Goal: Information Seeking & Learning: Learn about a topic

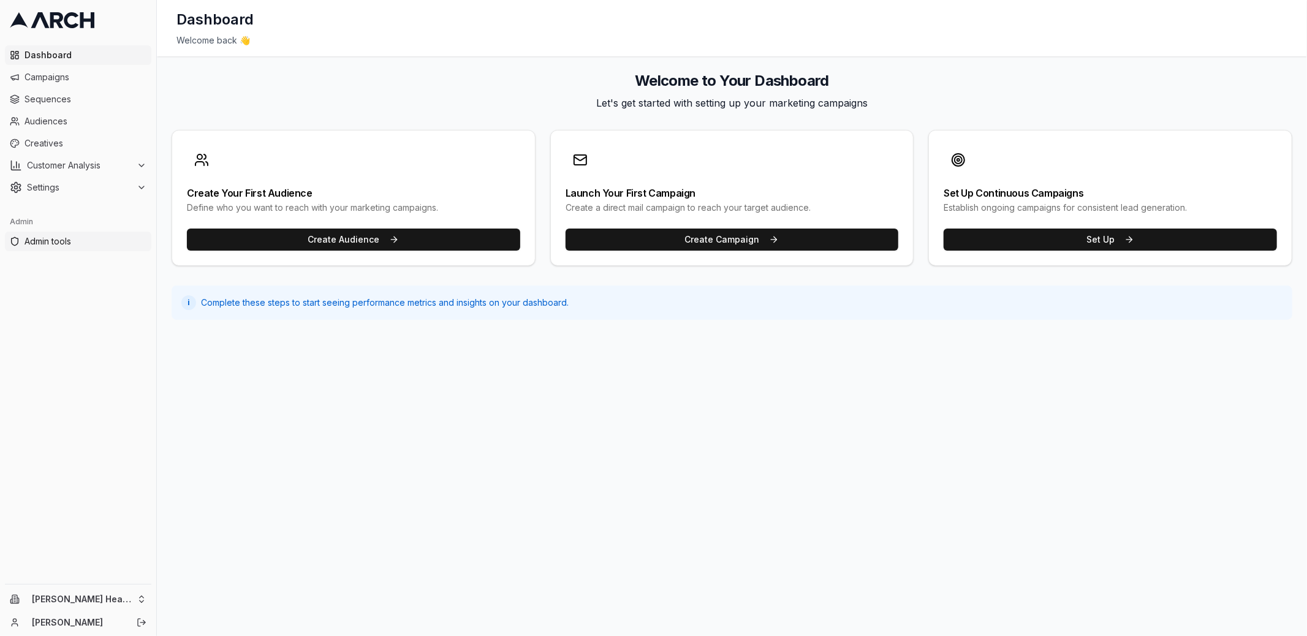
click at [104, 243] on span "Admin tools" at bounding box center [86, 241] width 122 height 12
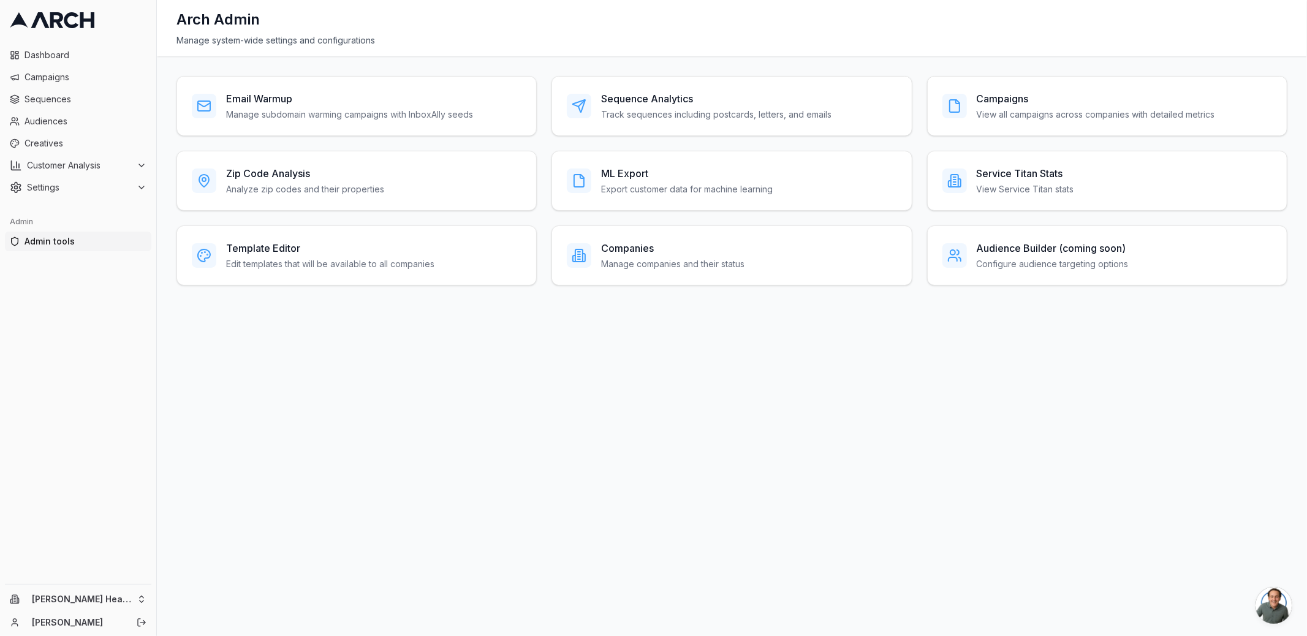
click at [541, 286] on div "Email Warmup Manage subdomain warming campaigns with InboxAlly seeds Sequence A…" at bounding box center [732, 346] width 1150 height 580
click at [623, 124] on div "Sequence Analytics Track sequences including postcards, letters, and emails" at bounding box center [732, 106] width 360 height 60
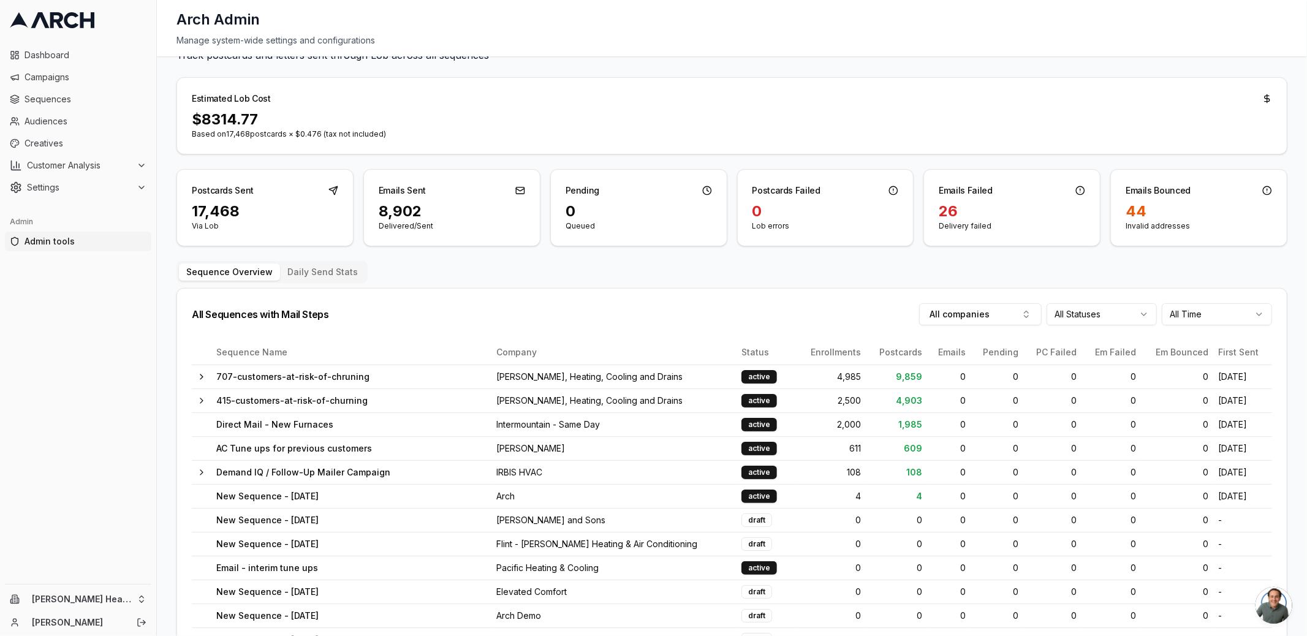
scroll to position [51, 0]
click at [338, 270] on button "Daily Send Stats" at bounding box center [322, 271] width 85 height 17
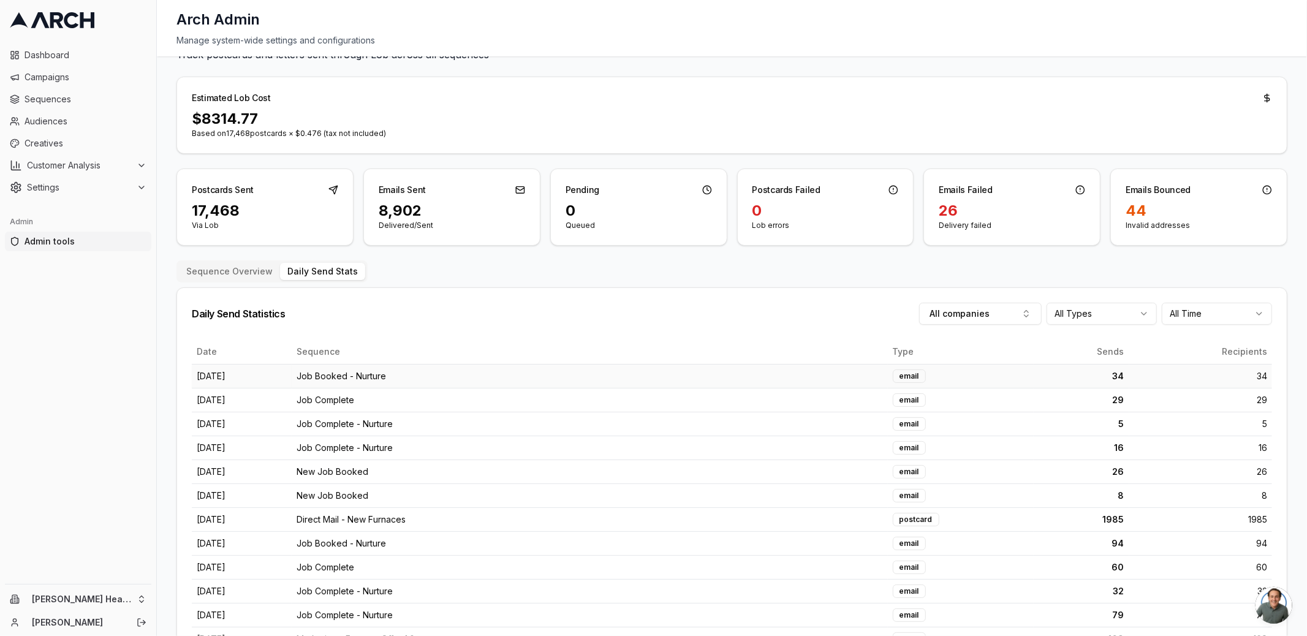
click at [457, 381] on td "Job Booked - Nurture" at bounding box center [590, 376] width 596 height 24
click at [452, 381] on td "Job Booked - Nurture" at bounding box center [590, 376] width 596 height 24
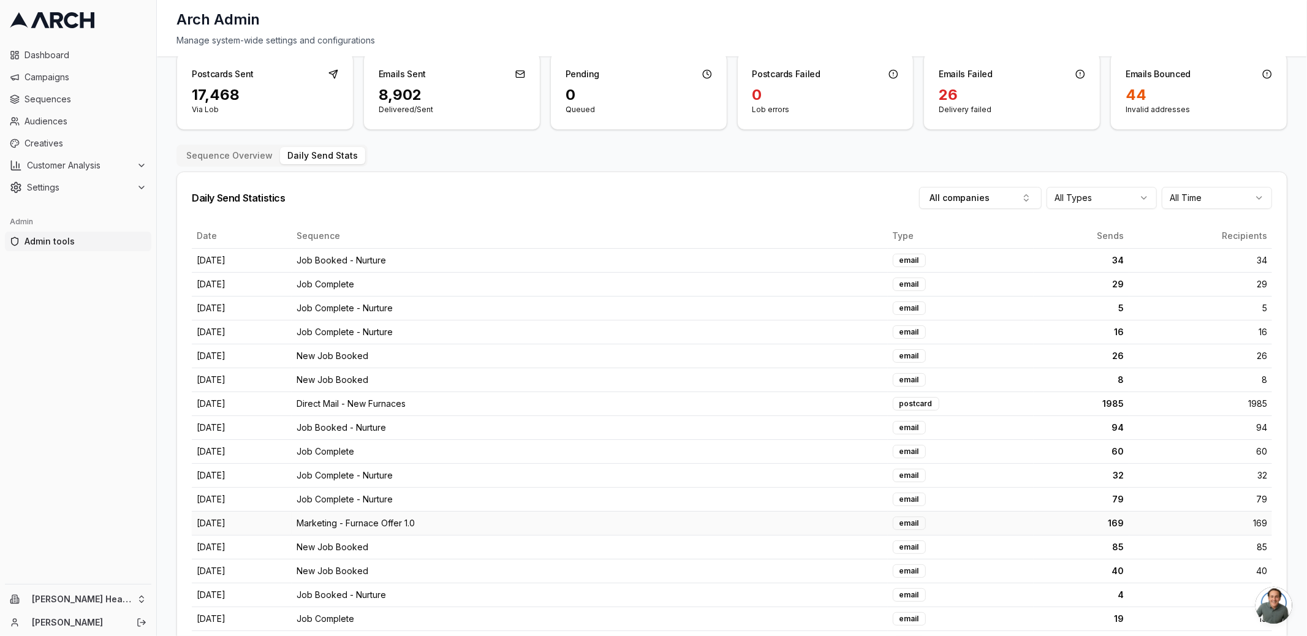
scroll to position [146, 0]
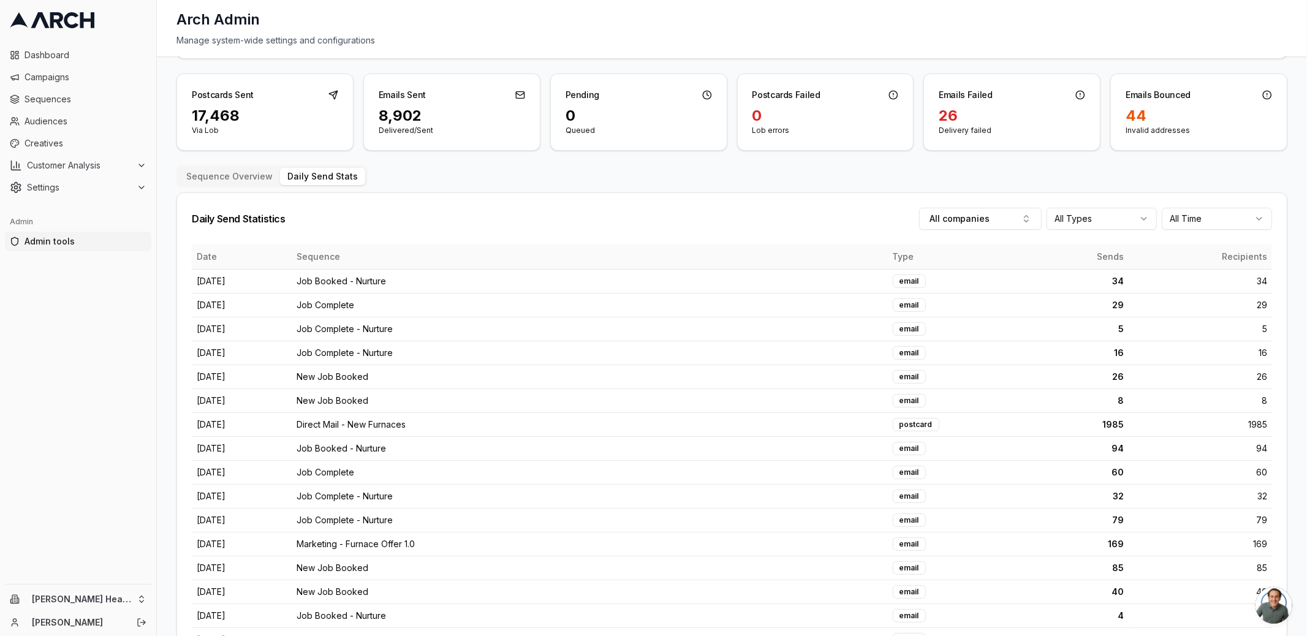
click at [1105, 251] on th "Sends" at bounding box center [1082, 257] width 96 height 25
click at [223, 178] on button "Sequence Overview" at bounding box center [229, 176] width 101 height 17
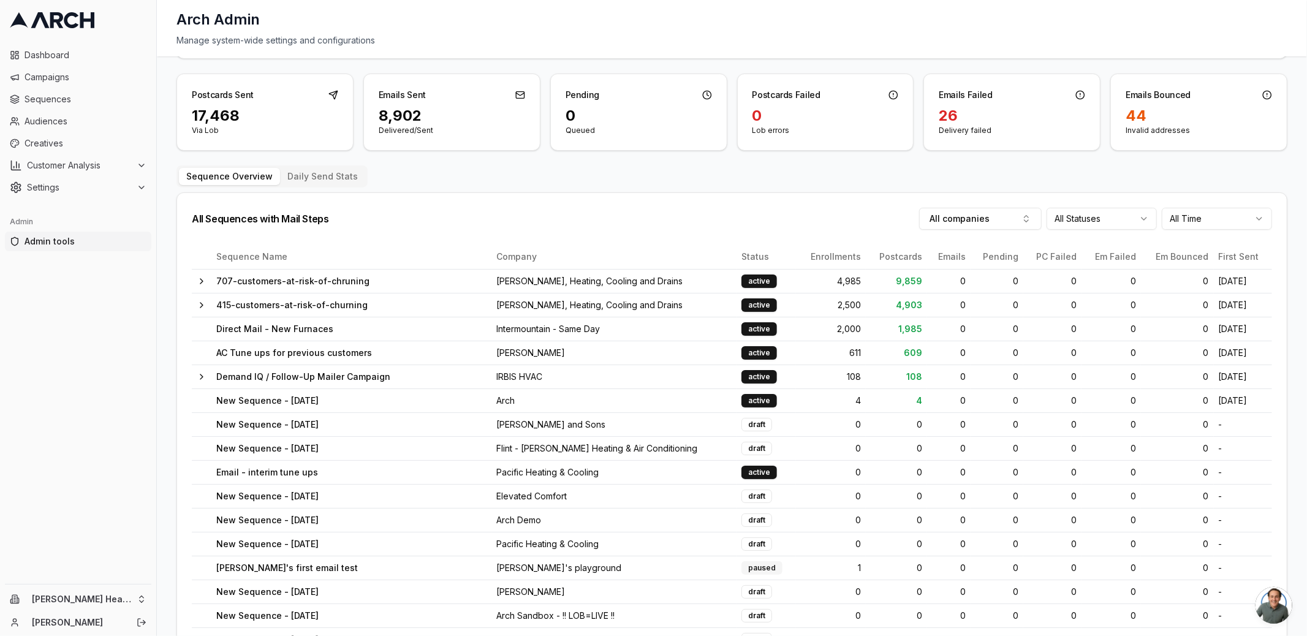
click at [211, 376] on td "Demand IQ / Follow-Up Mailer Campaign" at bounding box center [351, 377] width 280 height 24
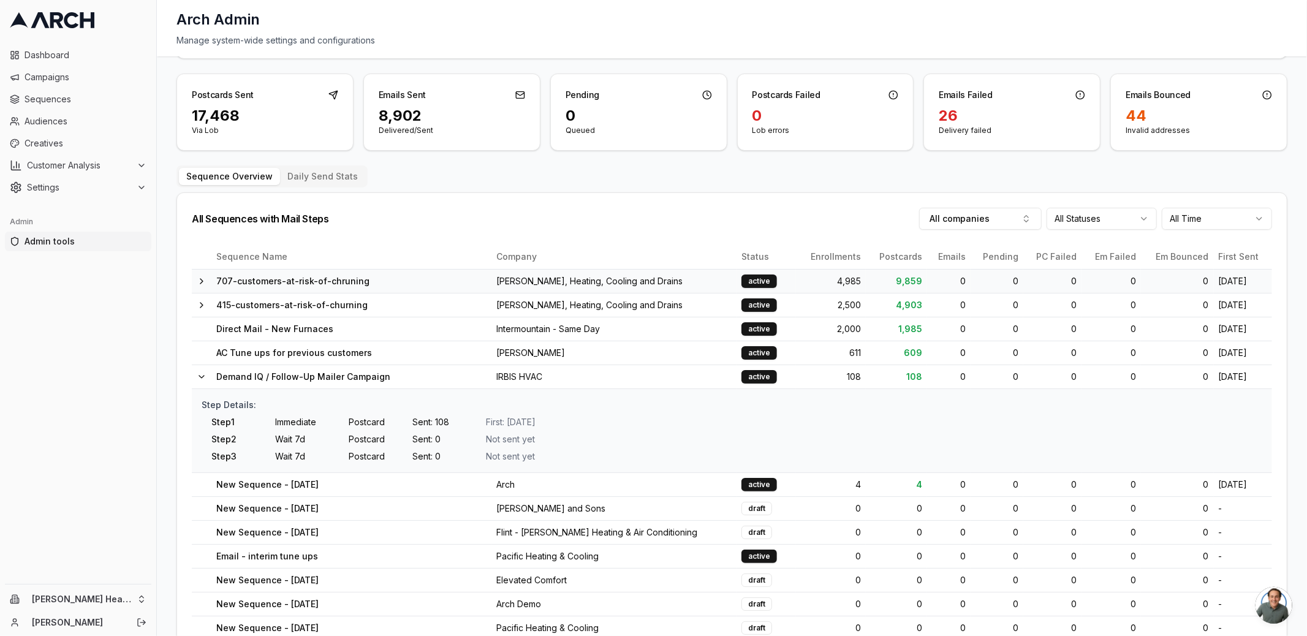
click at [240, 278] on td "707-customers-at-risk-of-chruning" at bounding box center [351, 281] width 280 height 24
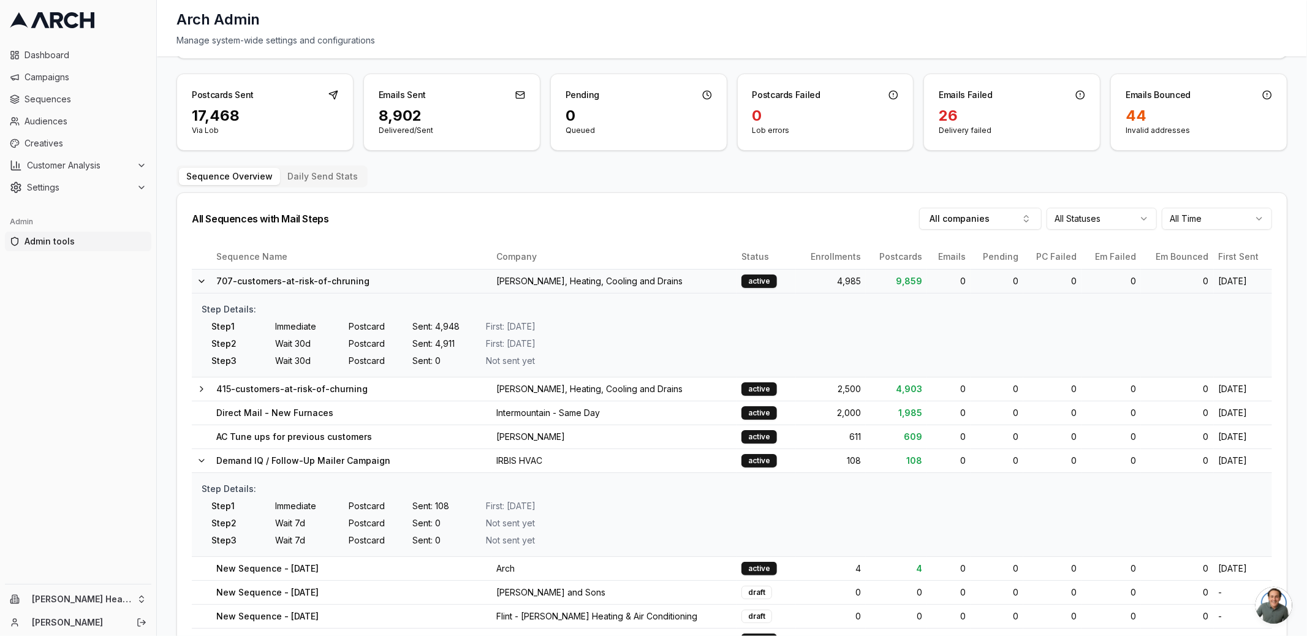
click at [240, 278] on td "707-customers-at-risk-of-chruning" at bounding box center [351, 281] width 280 height 24
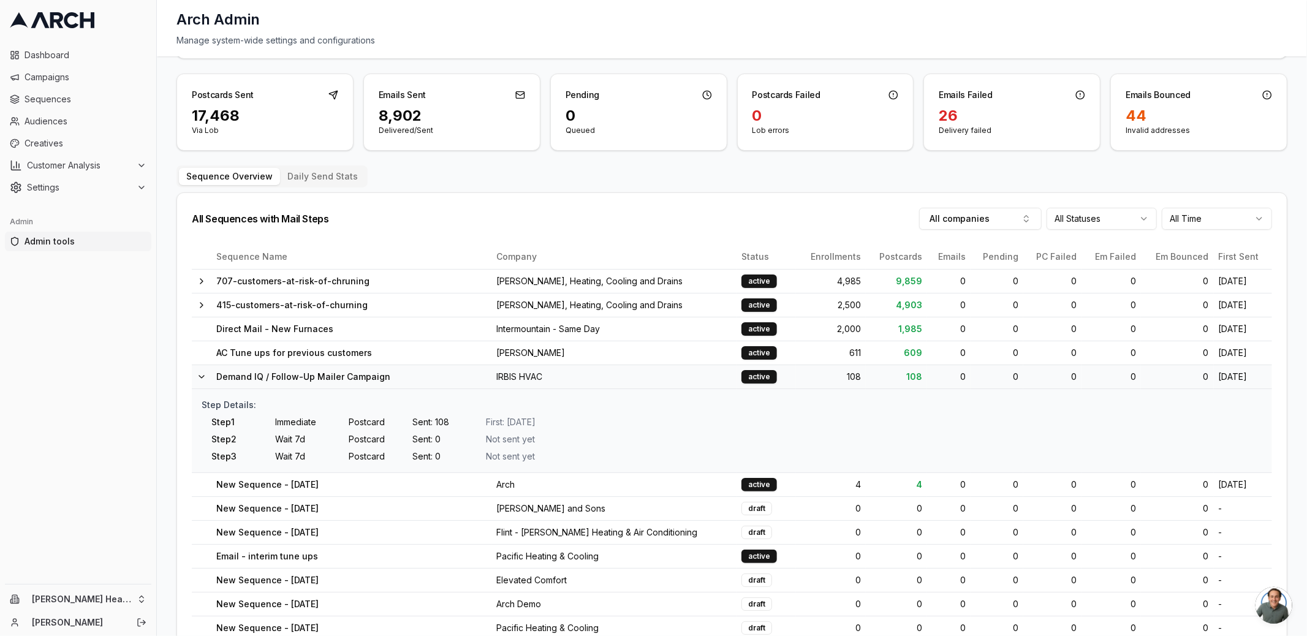
click at [253, 367] on td "Demand IQ / Follow-Up Mailer Campaign" at bounding box center [351, 377] width 280 height 24
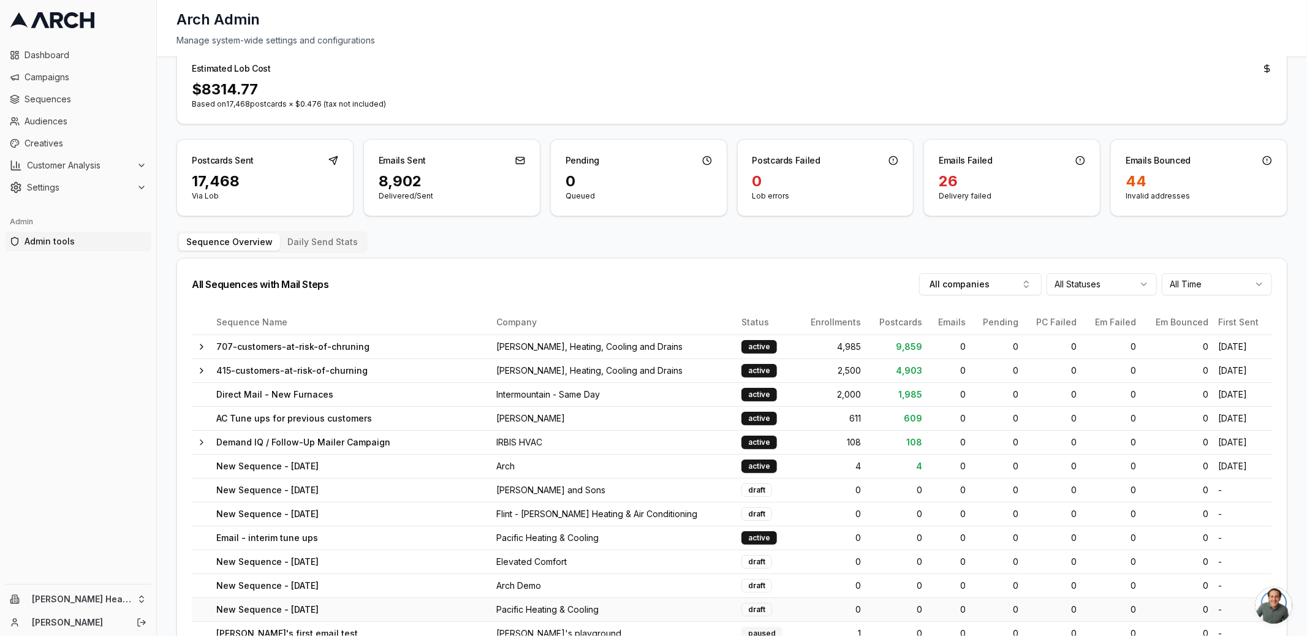
scroll to position [0, 0]
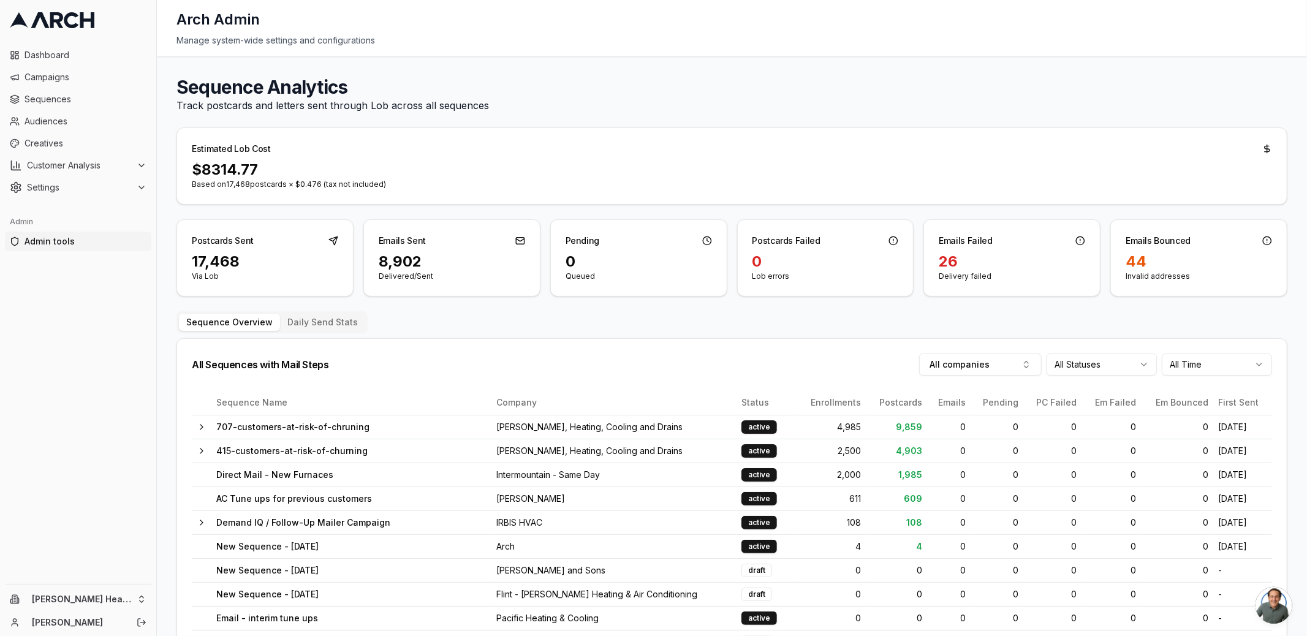
click at [354, 291] on div "Postcards Sent 17,468 Via Lob Emails Sent 8,902 Delivered/Sent Pending 0 Queued…" at bounding box center [732, 257] width 1111 height 77
click at [731, 241] on div "Postcards Sent 17,468 Via Lob Emails Sent 8,903 Delivered/Sent Pending 0 Queued…" at bounding box center [732, 257] width 1111 height 77
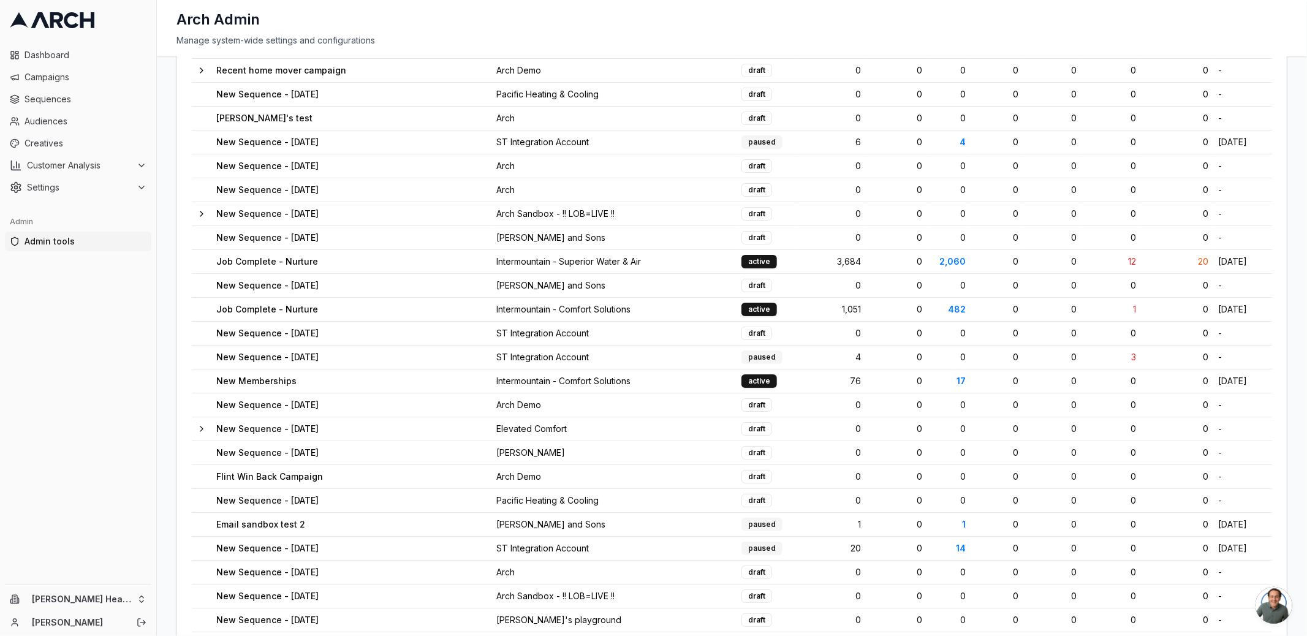
scroll to position [754, 0]
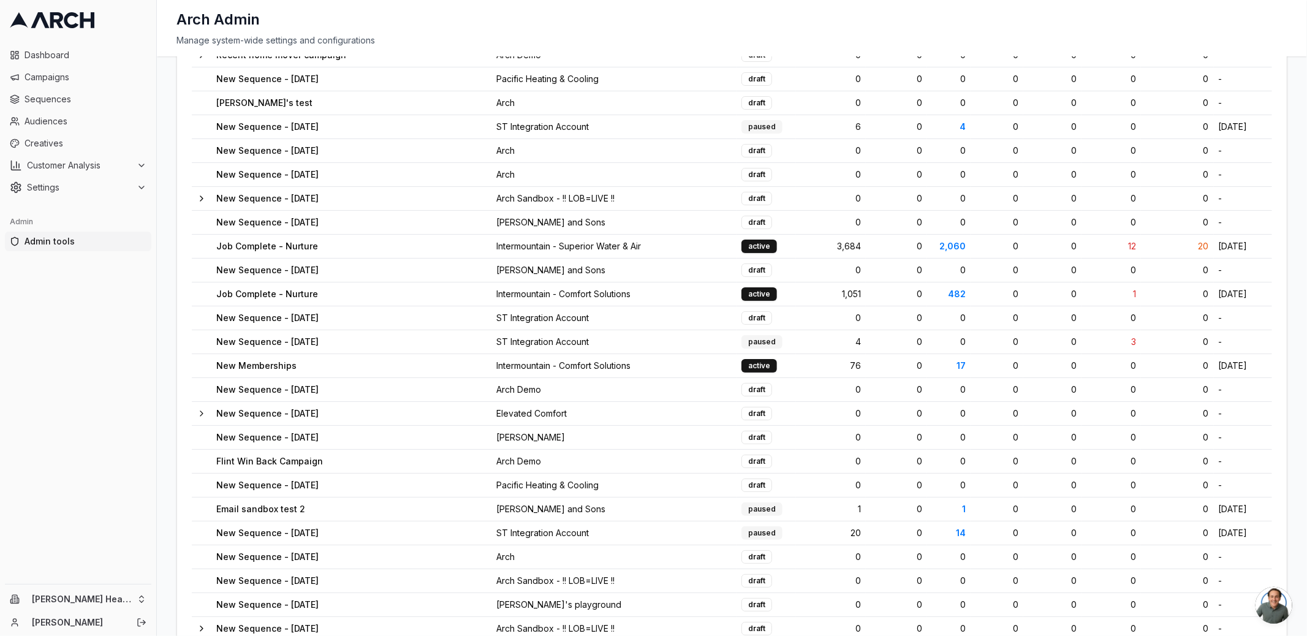
click at [875, 18] on div "Arch Admin" at bounding box center [732, 20] width 1111 height 20
